Goal: Task Accomplishment & Management: Manage account settings

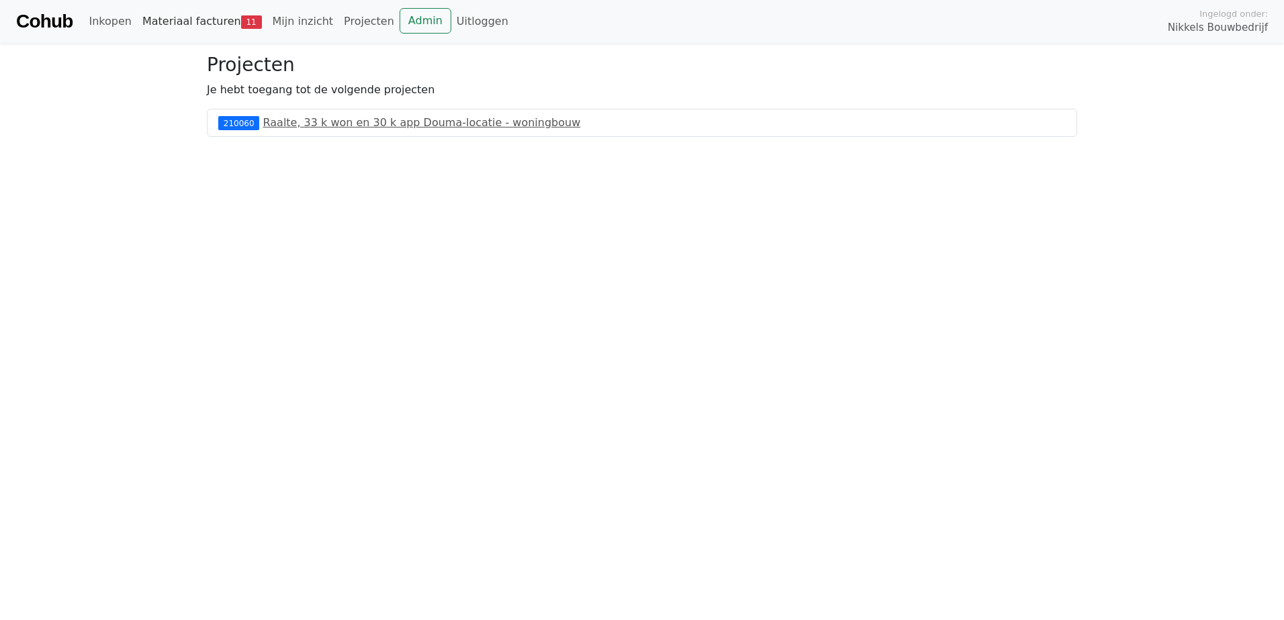
click at [193, 34] on link "Materiaal facturen 11" at bounding box center [202, 21] width 130 height 27
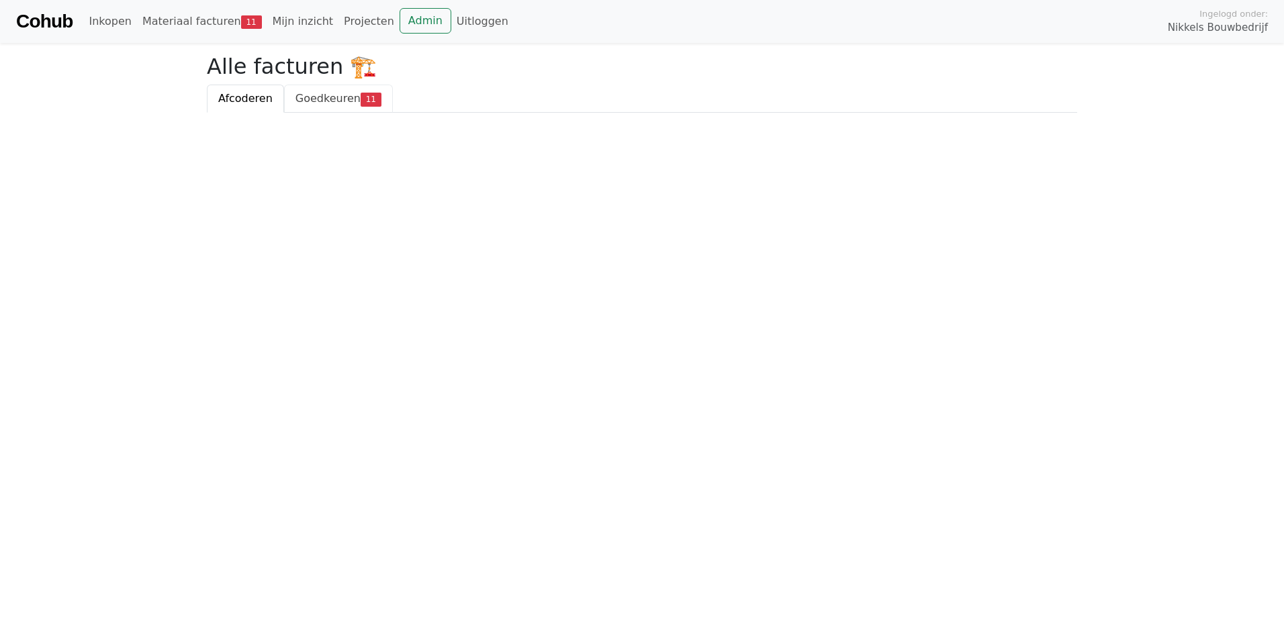
click at [338, 102] on span "Goedkeuren" at bounding box center [327, 98] width 65 height 13
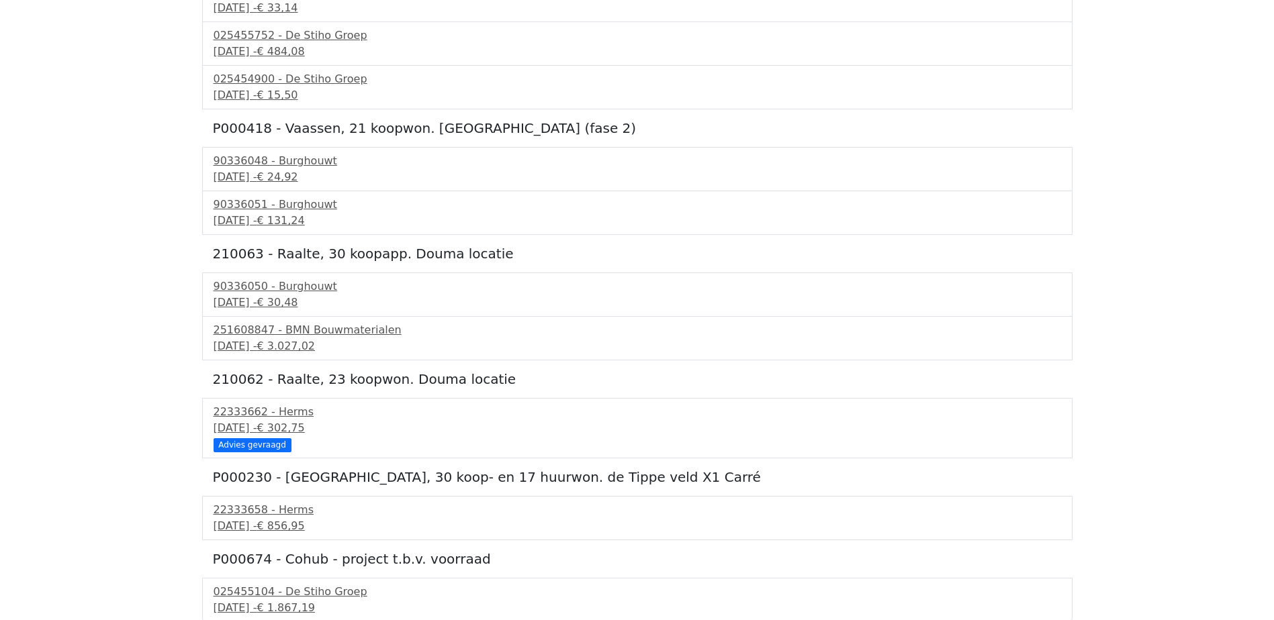
scroll to position [273, 0]
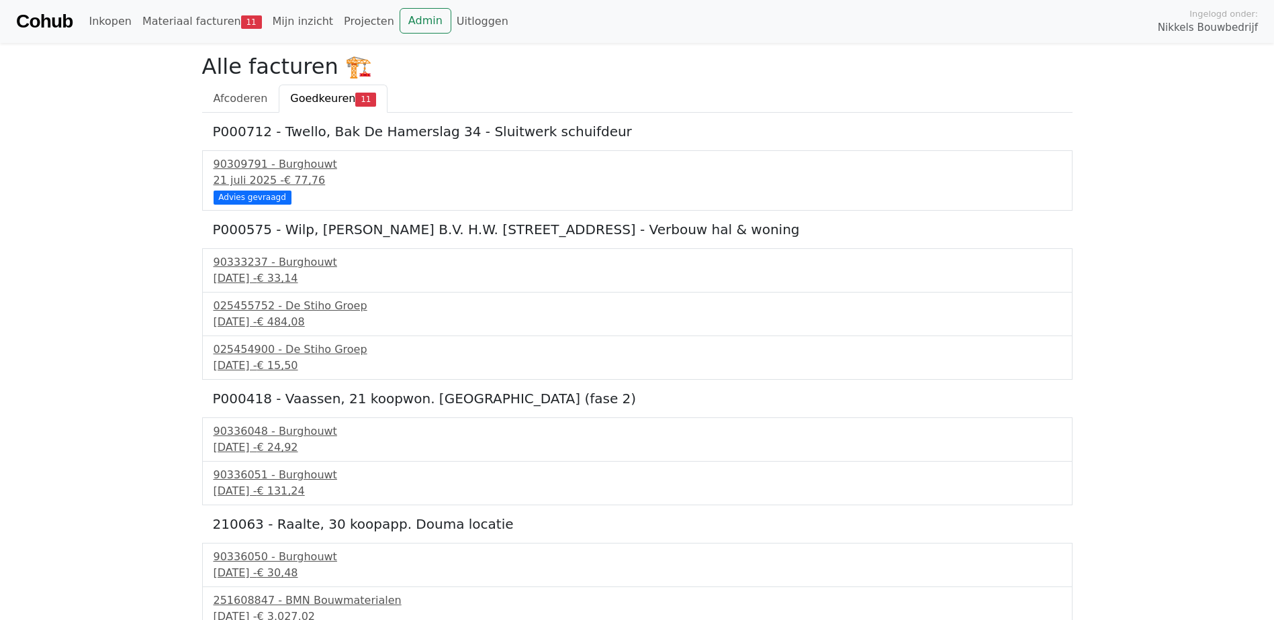
scroll to position [272, 0]
